Goal: Information Seeking & Learning: Learn about a topic

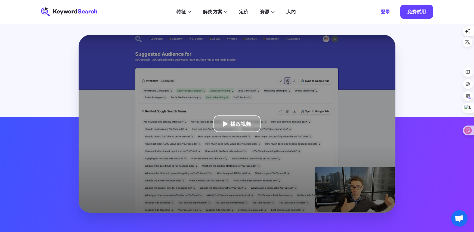
scroll to position [82, 0]
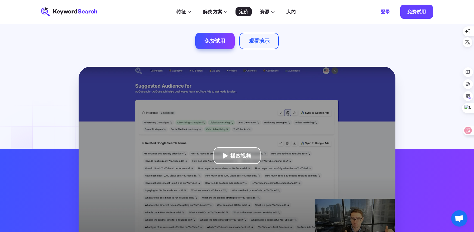
click at [247, 13] on div "定价" at bounding box center [243, 11] width 9 height 7
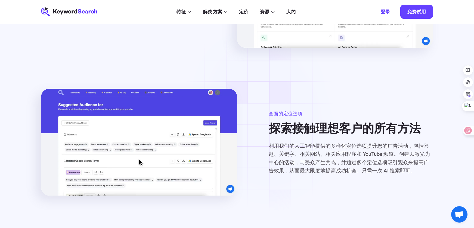
scroll to position [326, 0]
